Goal: Information Seeking & Learning: Learn about a topic

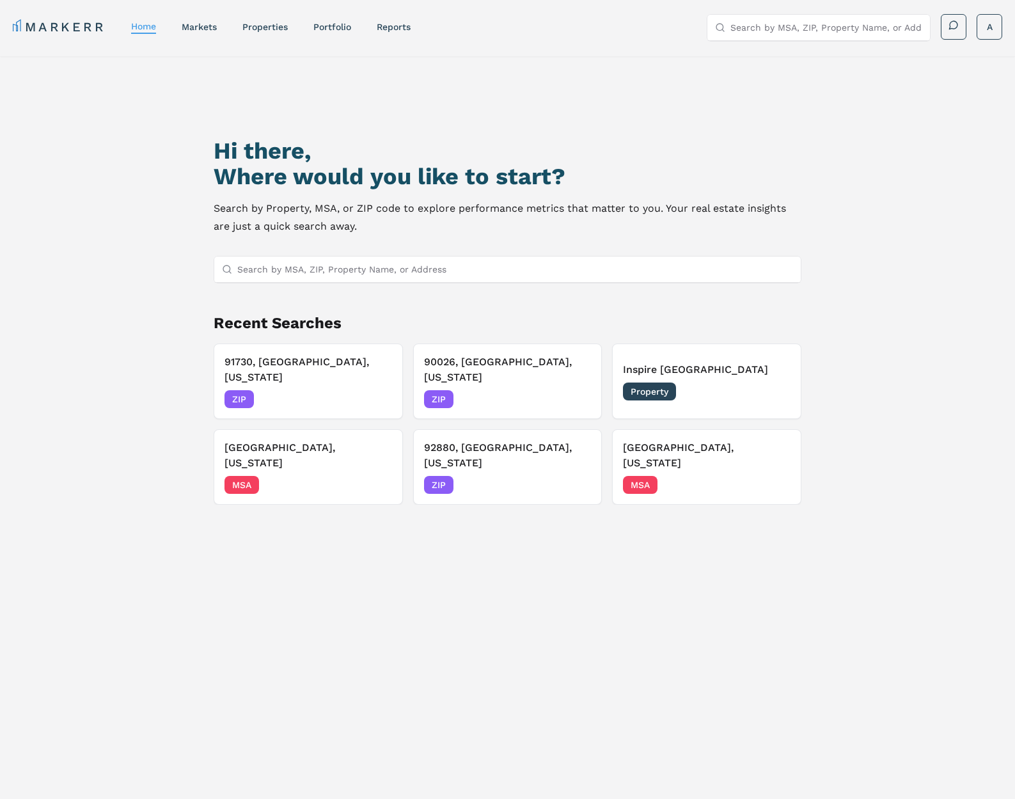
drag, startPoint x: 365, startPoint y: 601, endPoint x: 370, endPoint y: 382, distance: 218.9
click at [365, 601] on div "Hi there, Where would you like to start? Search by Property, MSA, or ZIP code t…" at bounding box center [507, 476] width 711 height 799
click at [365, 271] on input "Search by MSA, ZIP, Property Name, or Address" at bounding box center [515, 270] width 556 height 26
type input "93401"
click at [359, 303] on div "93401, [GEOGRAPHIC_DATA], [US_STATE] ZIP" at bounding box center [507, 294] width 587 height 22
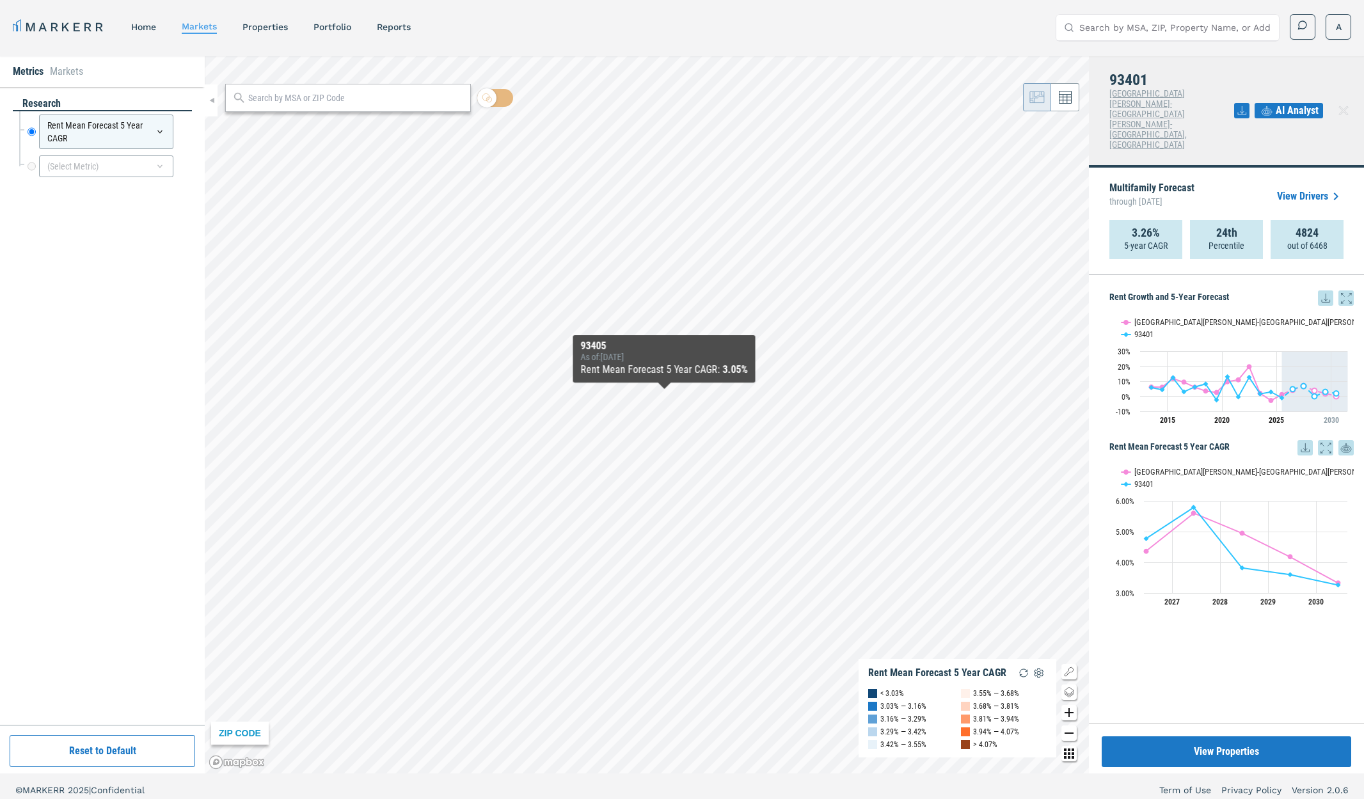
click at [1024, 290] on icon at bounding box center [1325, 297] width 15 height 15
click at [1024, 338] on div "Download as XLS" at bounding box center [1279, 340] width 74 height 13
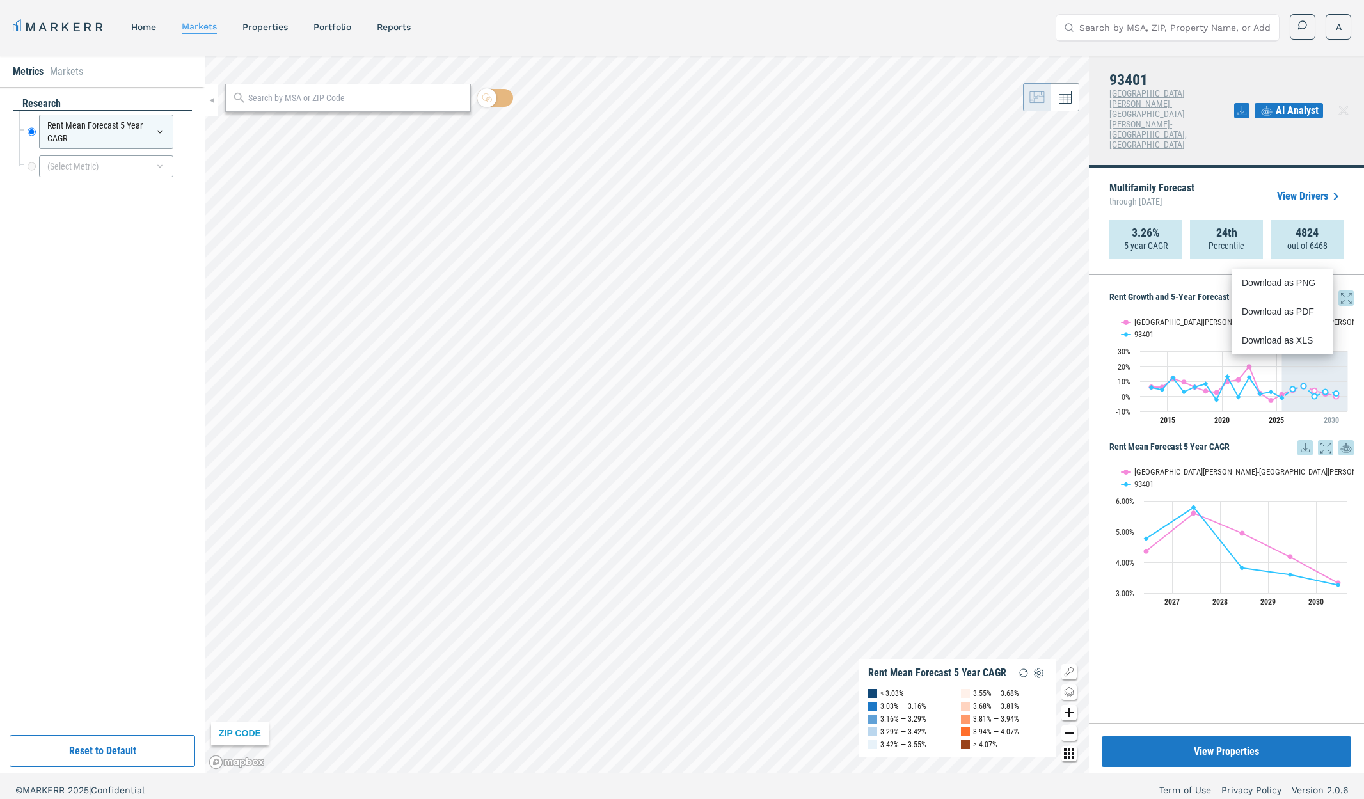
click at [103, 325] on div "research Rent Mean Forecast 5 Year CAGR Rent Mean Forecast 5 Year CAGR (Select …" at bounding box center [102, 406] width 179 height 619
